Goal: Task Accomplishment & Management: Use online tool/utility

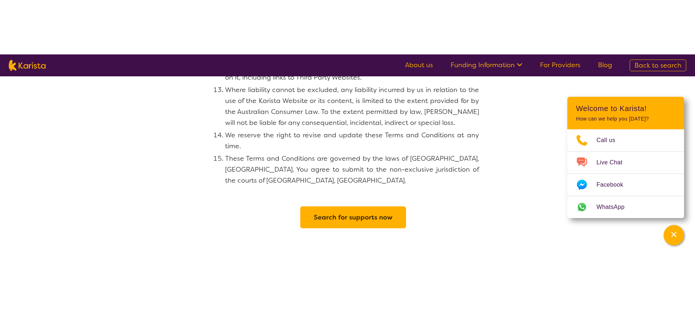
scroll to position [781, 0]
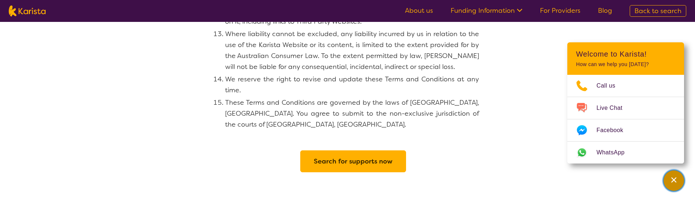
click at [670, 177] on icon "Channel Menu" at bounding box center [673, 179] width 7 height 7
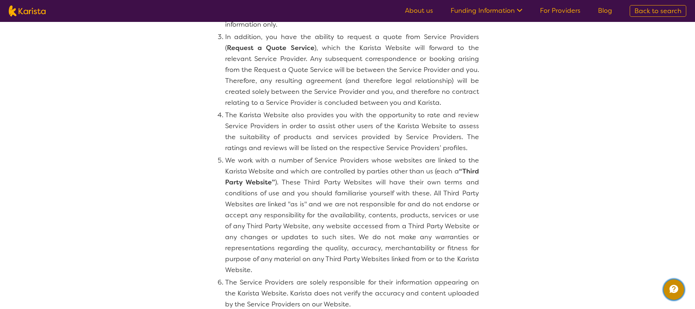
scroll to position [0, 0]
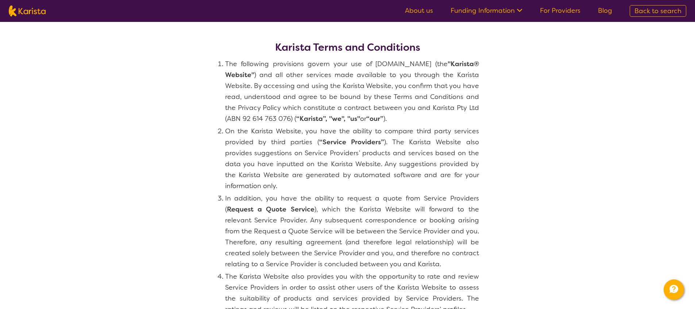
click at [225, 61] on li "The following provisions govern your use of [DOMAIN_NAME] (the "Karista® Websit…" at bounding box center [352, 91] width 254 height 66
click at [225, 63] on li "The following provisions govern your use of [DOMAIN_NAME] (the "Karista® Websit…" at bounding box center [352, 91] width 254 height 66
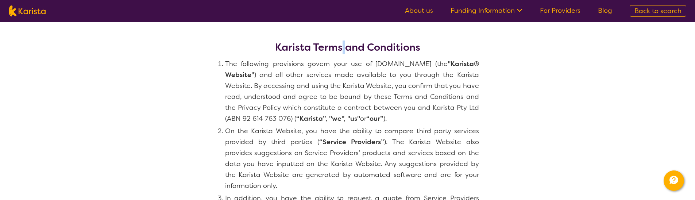
click at [469, 68] on b ""Karista® Website"" at bounding box center [352, 69] width 254 height 20
click at [321, 75] on li "The following provisions govern your use of [DOMAIN_NAME] (the "Karista® Websit…" at bounding box center [352, 91] width 254 height 66
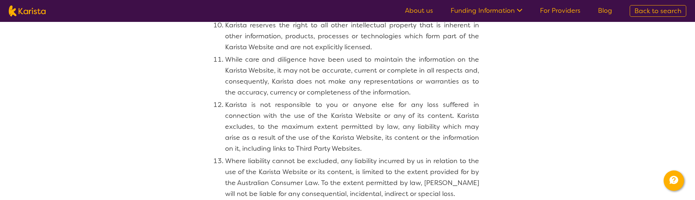
scroll to position [805, 0]
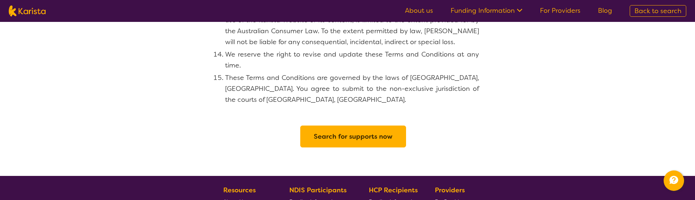
click at [370, 130] on h2 "Search for supports now" at bounding box center [353, 136] width 79 height 13
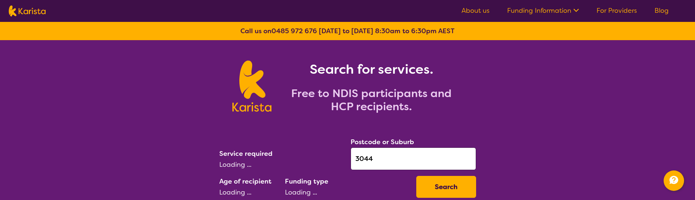
select select "[MEDICAL_DATA]"
select select "CH"
select select "NDIS"
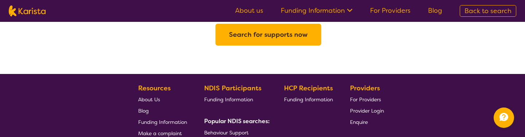
scroll to position [858, 0]
